Goal: Complete application form

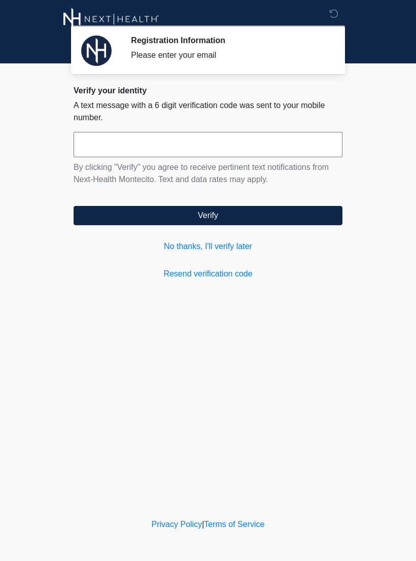
click at [234, 247] on link "No thanks, I'll verify later" at bounding box center [208, 246] width 269 height 12
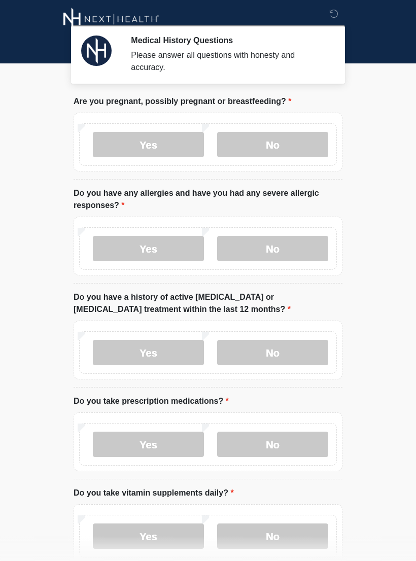
click at [277, 142] on label "No" at bounding box center [272, 144] width 111 height 25
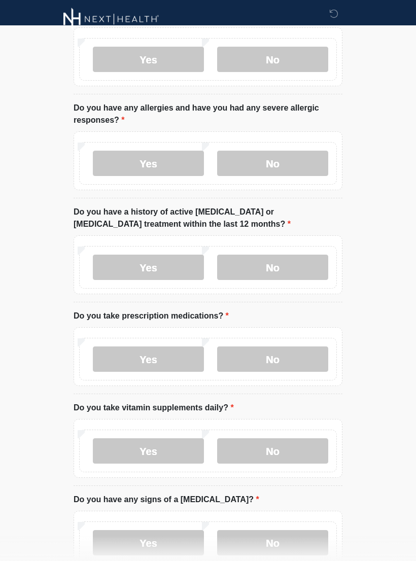
scroll to position [85, 0]
click at [287, 155] on label "No" at bounding box center [272, 163] width 111 height 25
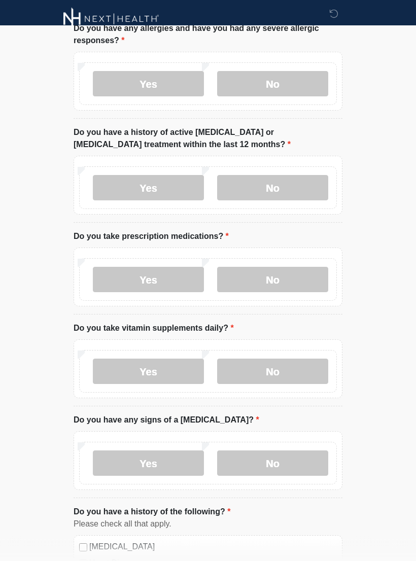
scroll to position [166, 0]
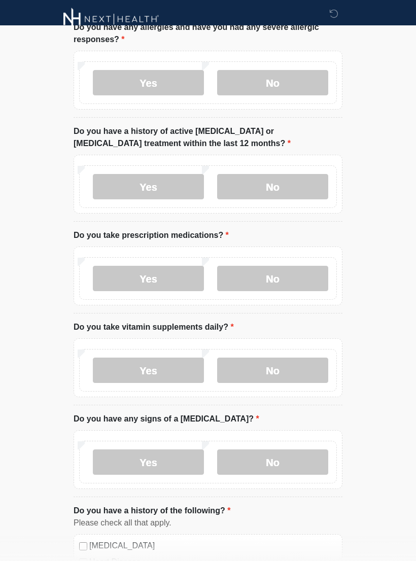
click at [282, 189] on label "No" at bounding box center [272, 186] width 111 height 25
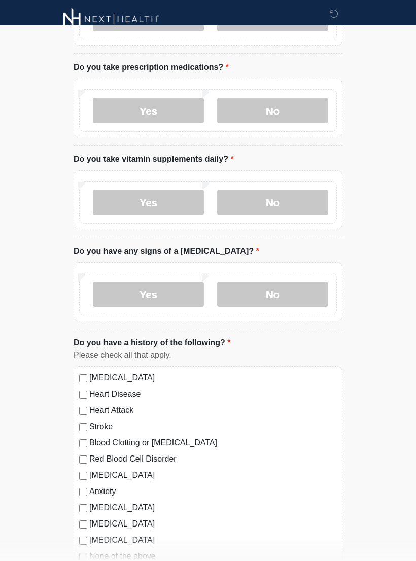
scroll to position [333, 0]
click at [310, 107] on label "No" at bounding box center [272, 110] width 111 height 25
click at [141, 197] on label "Yes" at bounding box center [148, 202] width 111 height 25
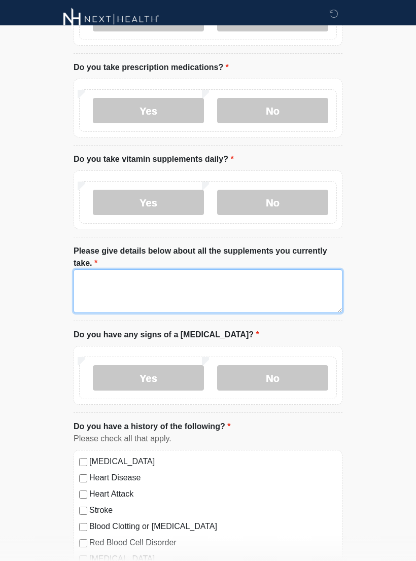
click at [255, 270] on textarea "Please give details below about all the supplements you currently take." at bounding box center [208, 291] width 269 height 44
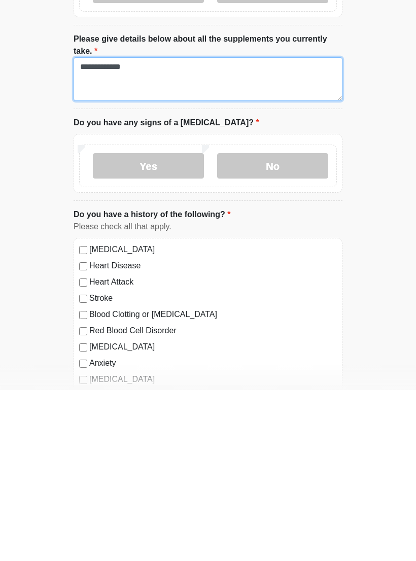
scroll to position [375, 0]
type textarea "**********"
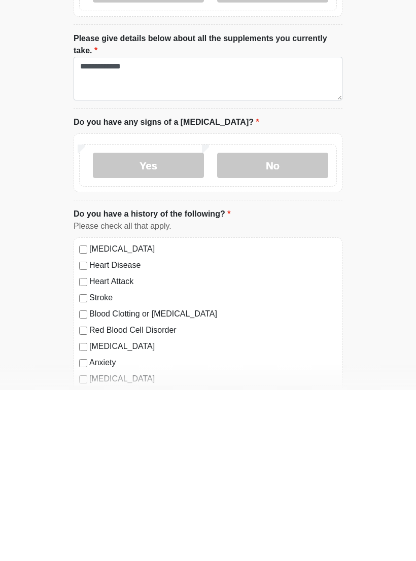
click at [299, 323] on label "No" at bounding box center [272, 335] width 111 height 25
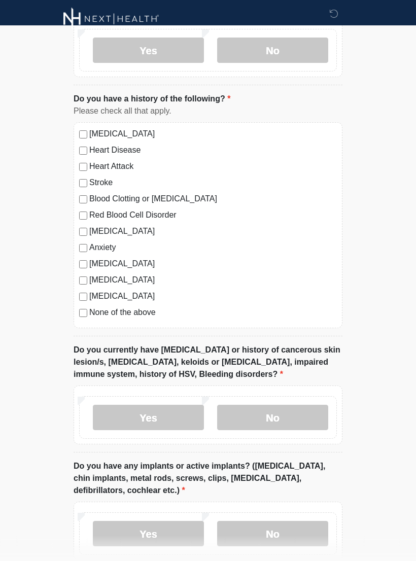
scroll to position [663, 0]
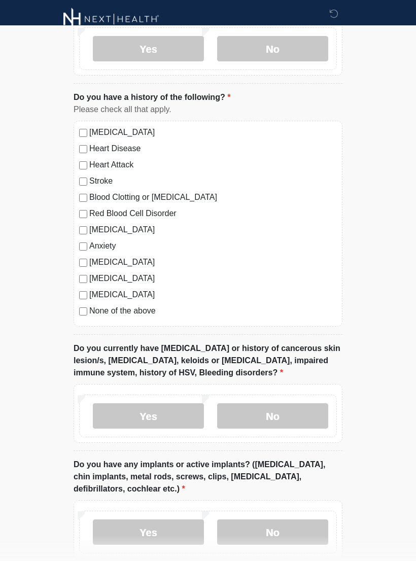
click at [133, 310] on label "None of the above" at bounding box center [212, 311] width 247 height 12
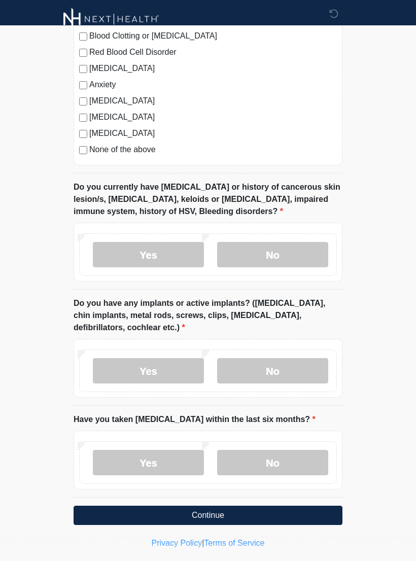
scroll to position [824, 0]
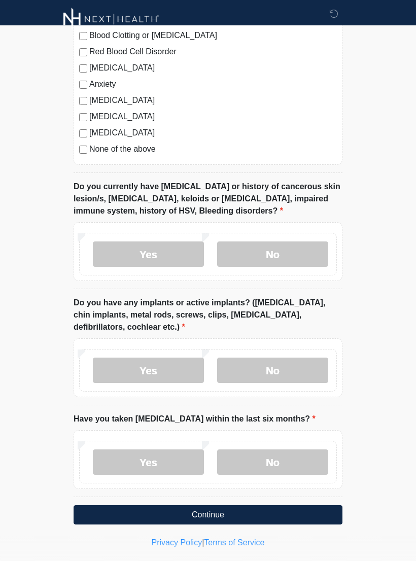
click at [271, 248] on label "No" at bounding box center [272, 253] width 111 height 25
click at [269, 364] on label "No" at bounding box center [272, 369] width 111 height 25
click at [272, 461] on label "No" at bounding box center [272, 461] width 111 height 25
click at [248, 514] on button "Continue" at bounding box center [208, 514] width 269 height 19
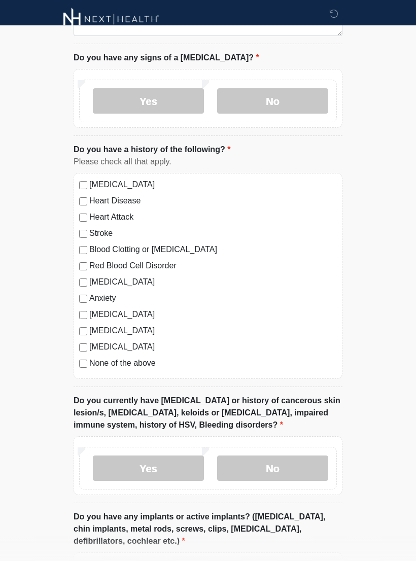
scroll to position [0, 0]
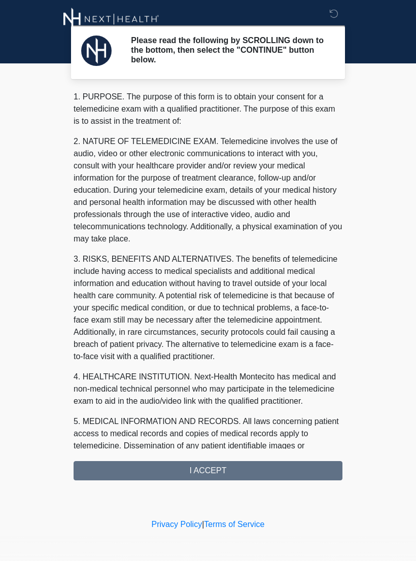
click at [258, 469] on div "1. PURPOSE. The purpose of this form is to obtain your consent for a telemedici…" at bounding box center [208, 285] width 269 height 389
click at [276, 467] on div "1. PURPOSE. The purpose of this form is to obtain your consent for a telemedici…" at bounding box center [208, 285] width 269 height 389
click at [245, 462] on div "1. PURPOSE. The purpose of this form is to obtain your consent for a telemedici…" at bounding box center [208, 285] width 269 height 389
click at [236, 473] on div "1. PURPOSE. The purpose of this form is to obtain your consent for a telemedici…" at bounding box center [208, 285] width 269 height 389
click at [235, 469] on div "1. PURPOSE. The purpose of this form is to obtain your consent for a telemedici…" at bounding box center [208, 285] width 269 height 389
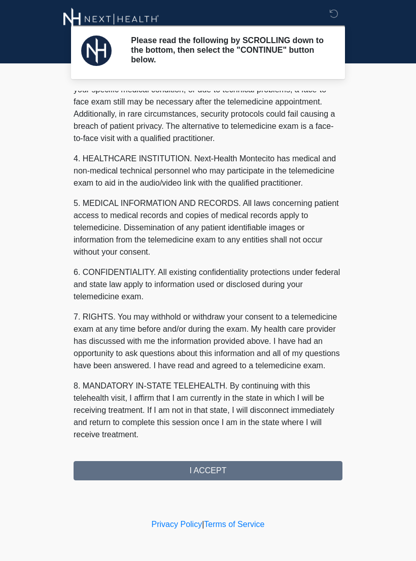
click at [247, 472] on button "I ACCEPT" at bounding box center [208, 470] width 269 height 19
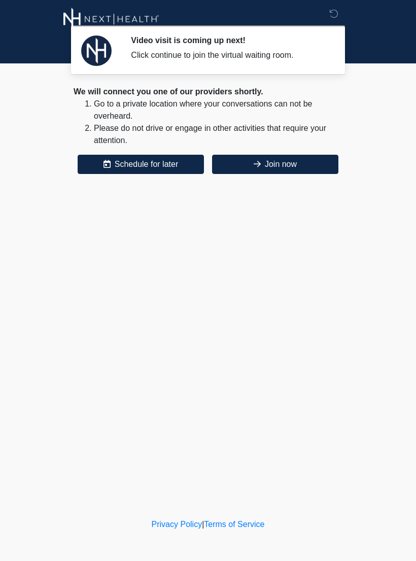
click at [301, 162] on button "Join now" at bounding box center [275, 164] width 126 height 19
